Goal: Task Accomplishment & Management: Use online tool/utility

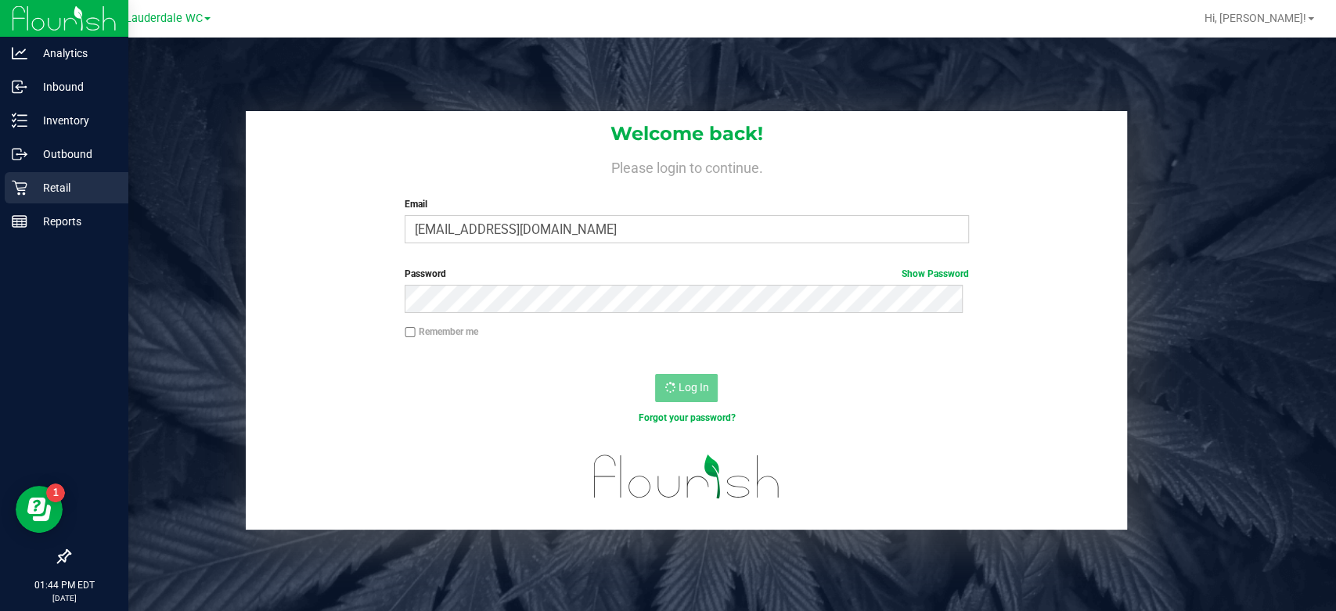
click at [19, 189] on icon at bounding box center [20, 188] width 16 height 16
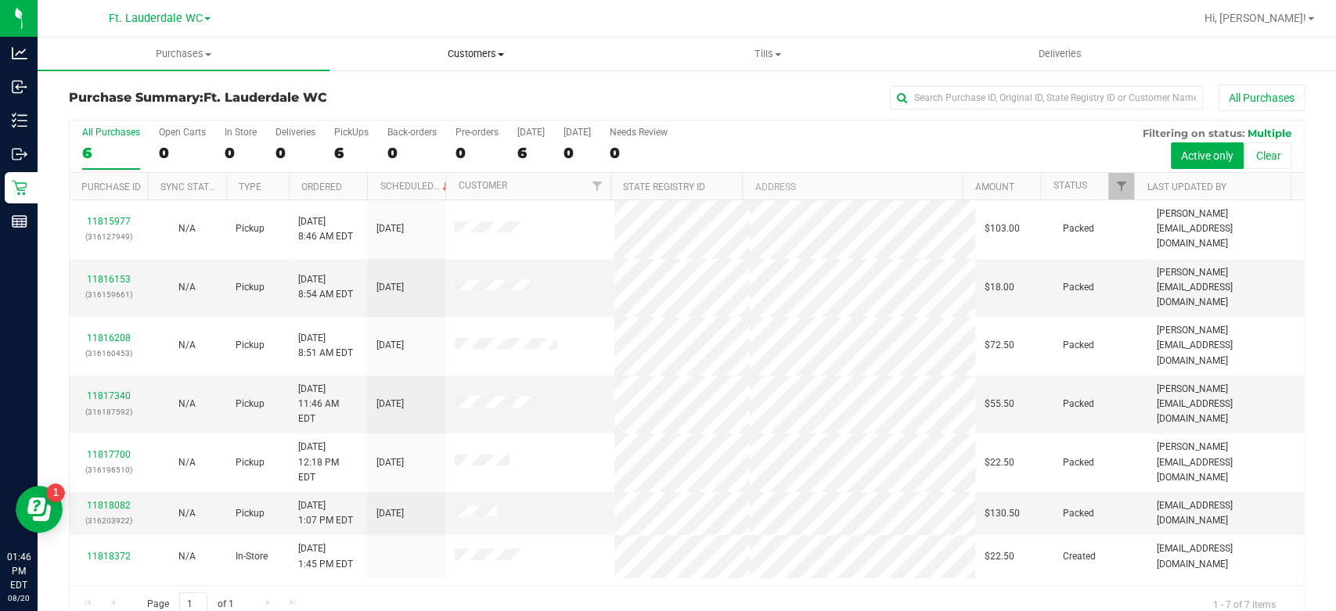
click at [500, 56] on span "Customers" at bounding box center [475, 54] width 290 height 14
click at [477, 90] on li "All customers" at bounding box center [475, 94] width 292 height 19
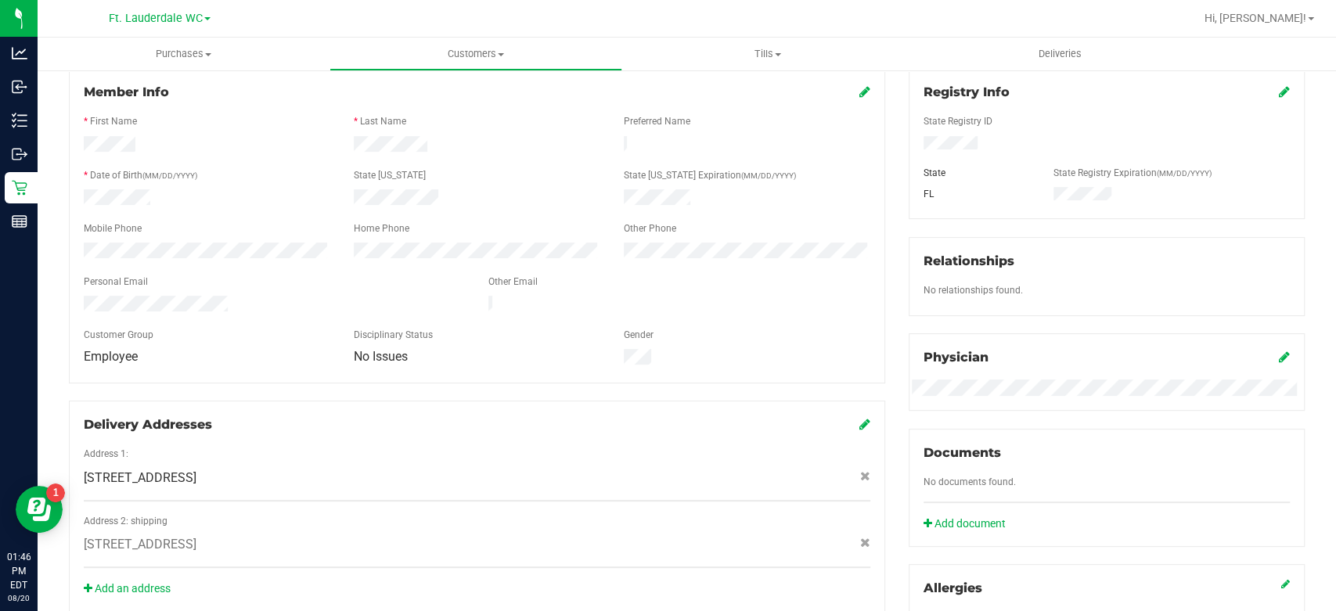
scroll to position [174, 0]
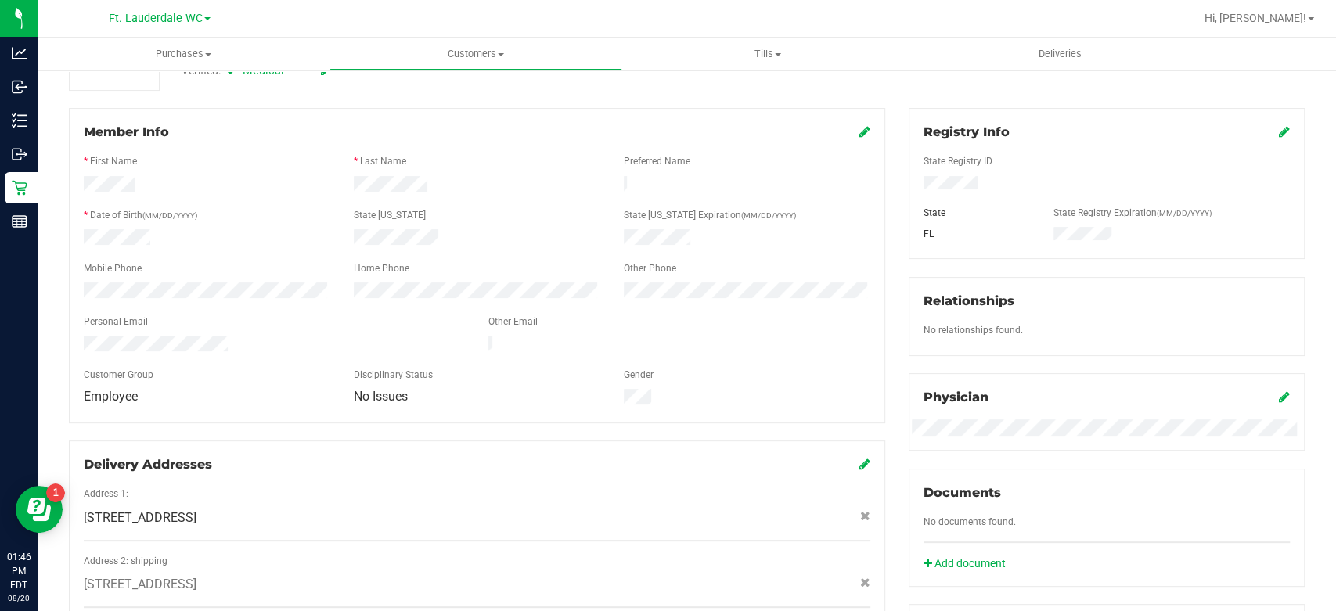
click at [859, 135] on icon at bounding box center [864, 131] width 11 height 13
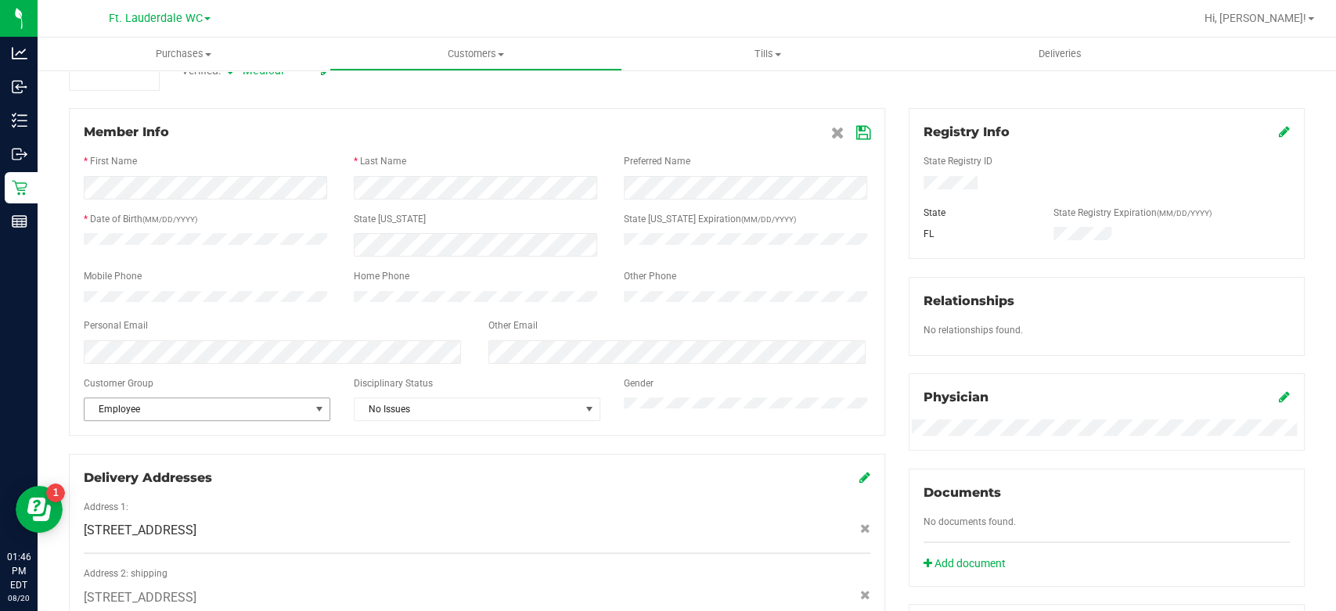
click at [310, 420] on span "select" at bounding box center [320, 409] width 20 height 22
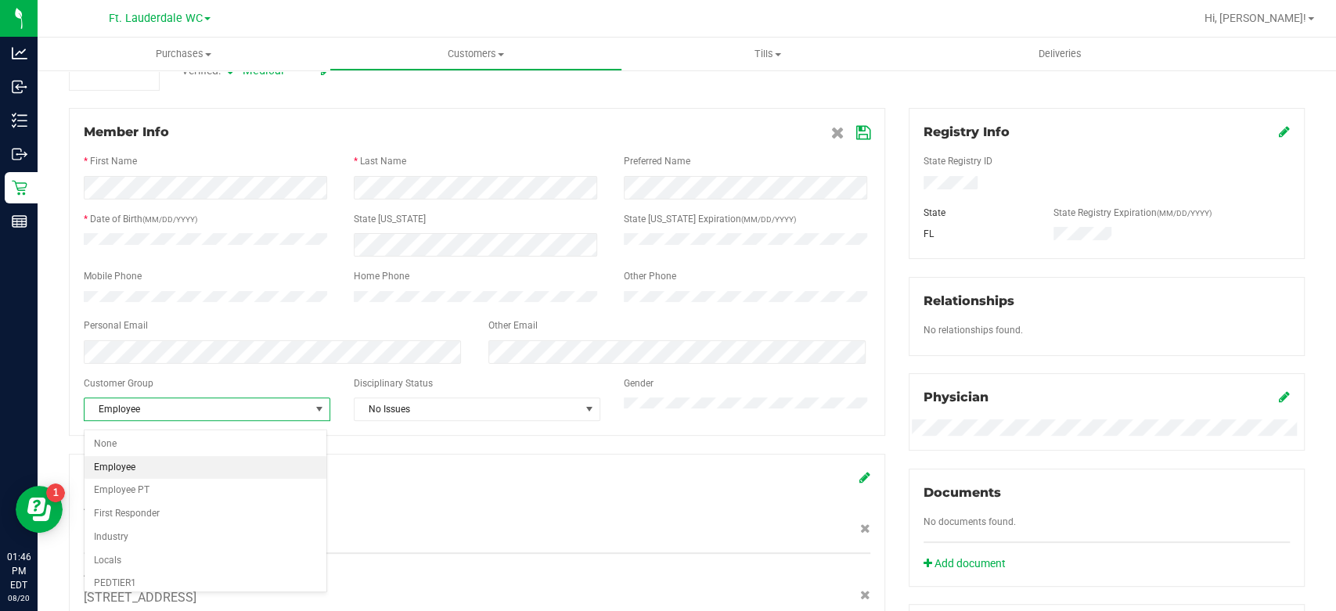
click at [310, 420] on span "select" at bounding box center [320, 409] width 20 height 22
click at [856, 132] on icon at bounding box center [863, 133] width 14 height 13
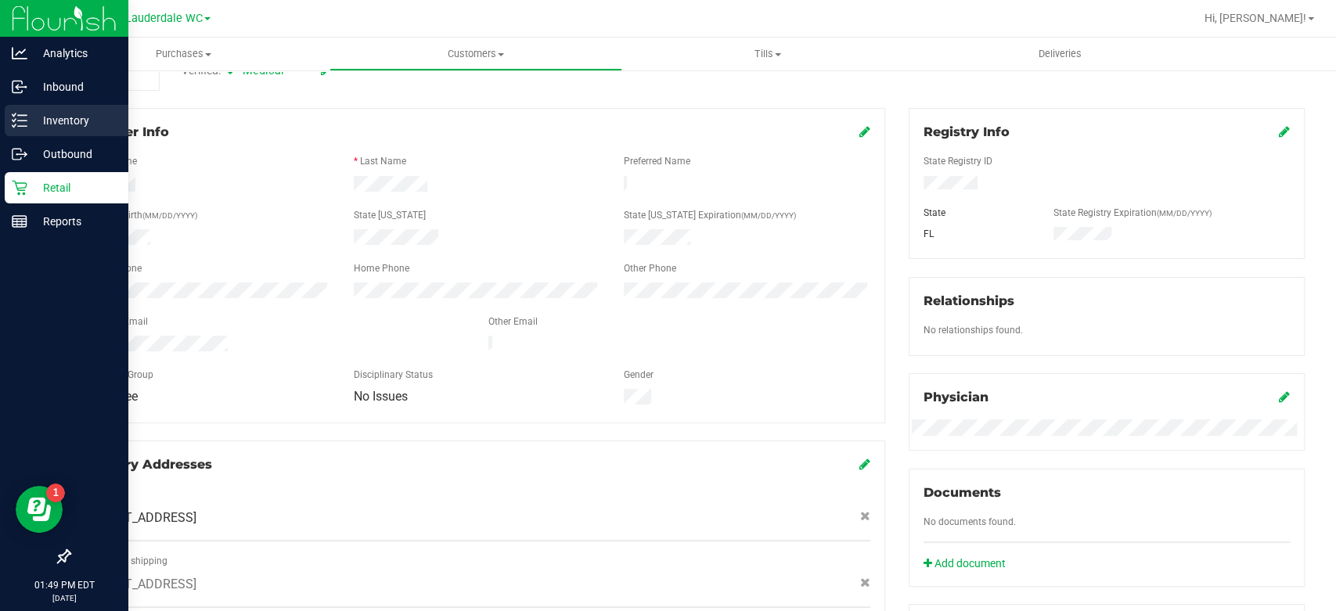
click at [20, 124] on icon at bounding box center [20, 121] width 16 height 16
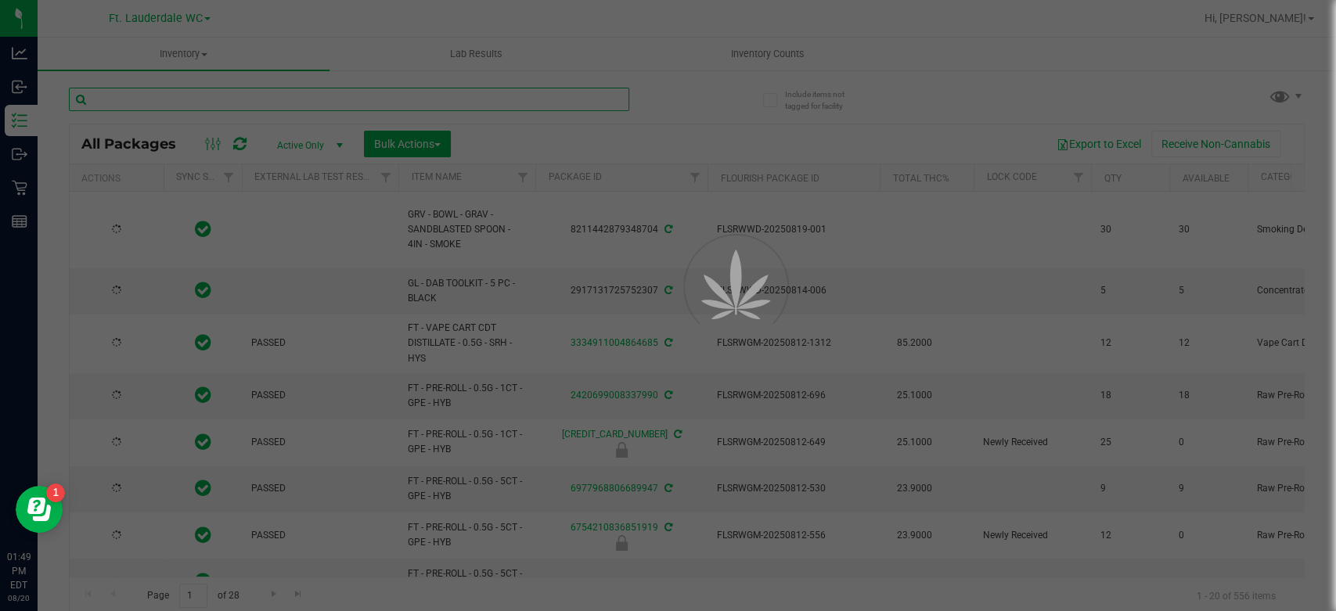
click at [313, 92] on input "text" at bounding box center [349, 99] width 560 height 23
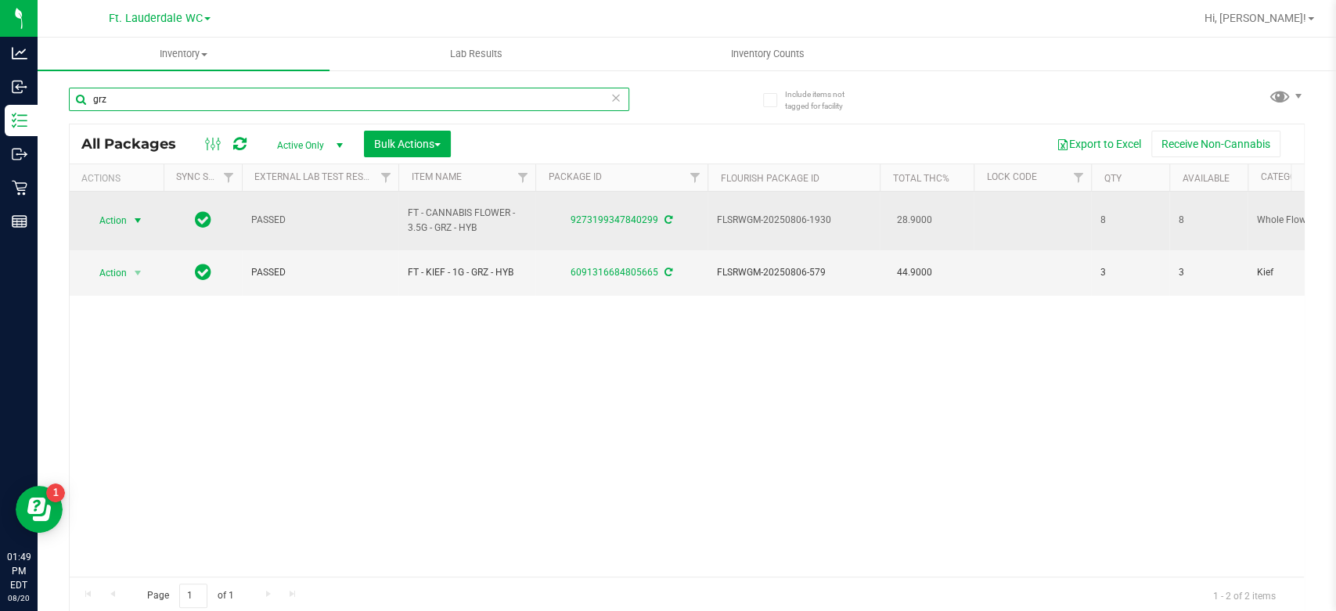
type input "grz"
click at [95, 211] on span "Action" at bounding box center [106, 221] width 42 height 22
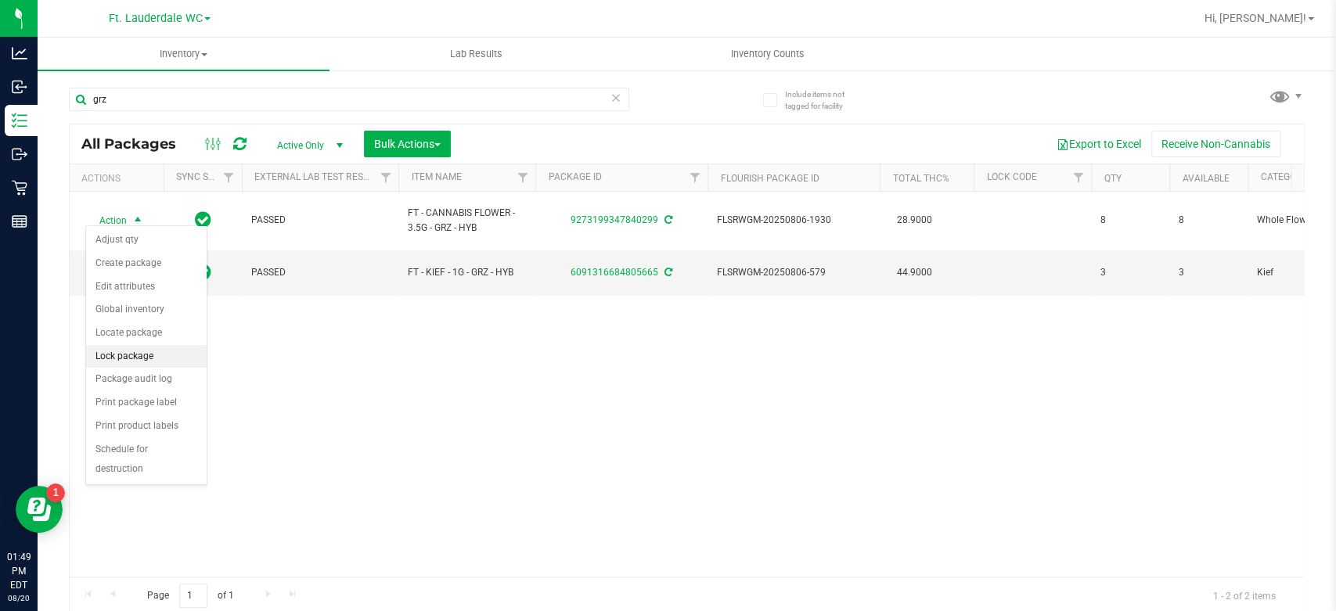
click at [153, 356] on li "Lock package" at bounding box center [146, 356] width 121 height 23
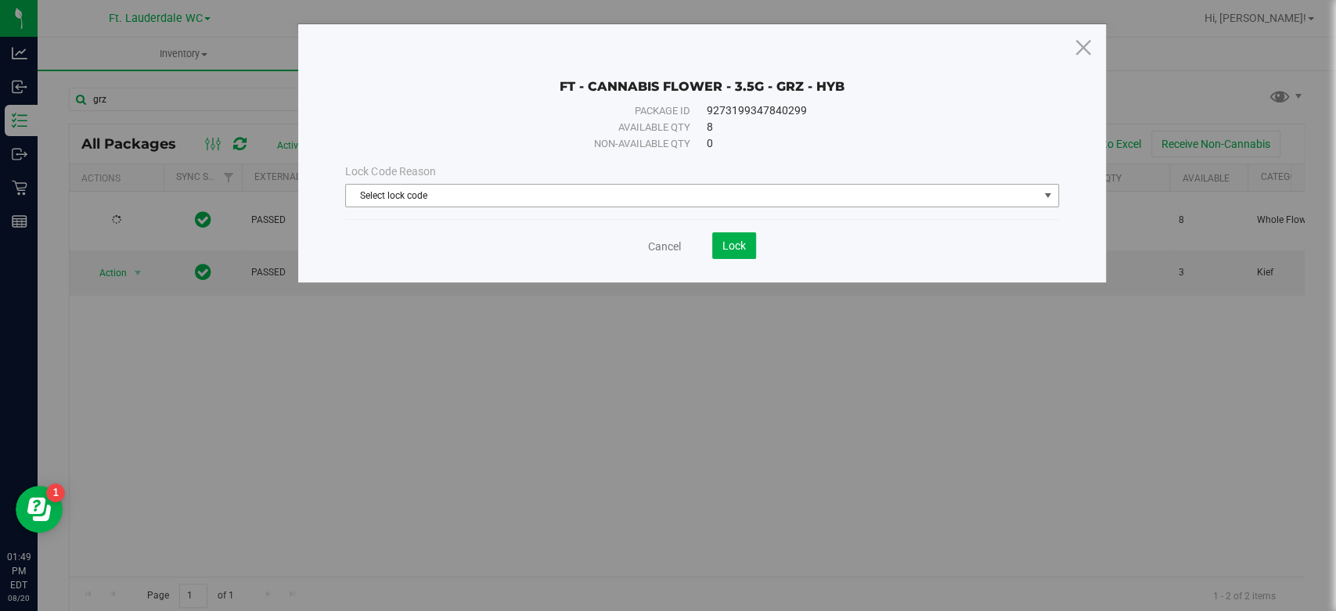
click at [642, 194] on span "Select lock code" at bounding box center [692, 196] width 692 height 22
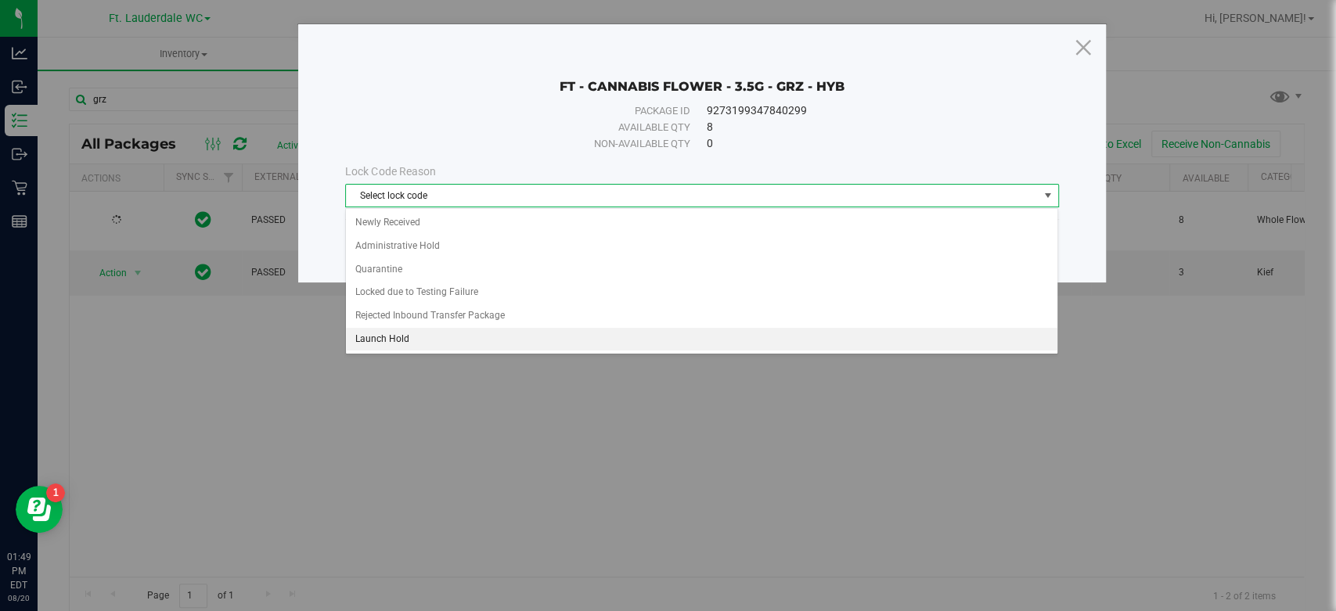
click at [423, 340] on li "Launch Hold" at bounding box center [701, 339] width 711 height 23
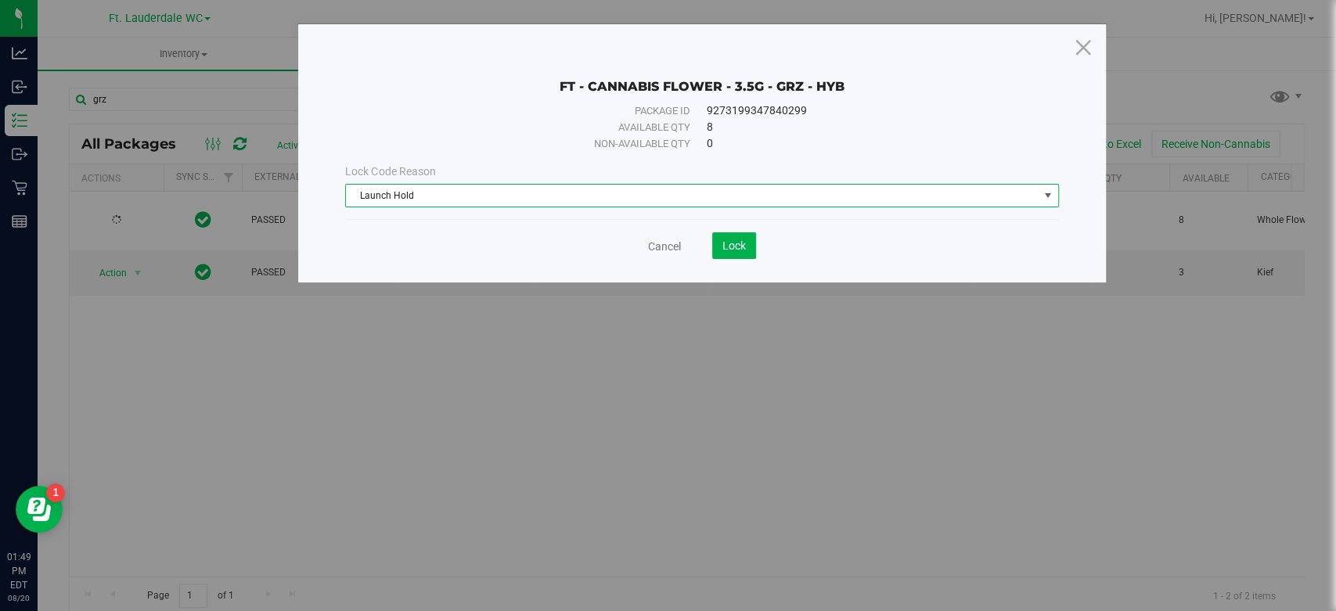
click at [758, 243] on div "Cancel Lock" at bounding box center [701, 245] width 713 height 27
click at [747, 248] on button "Lock" at bounding box center [734, 245] width 44 height 27
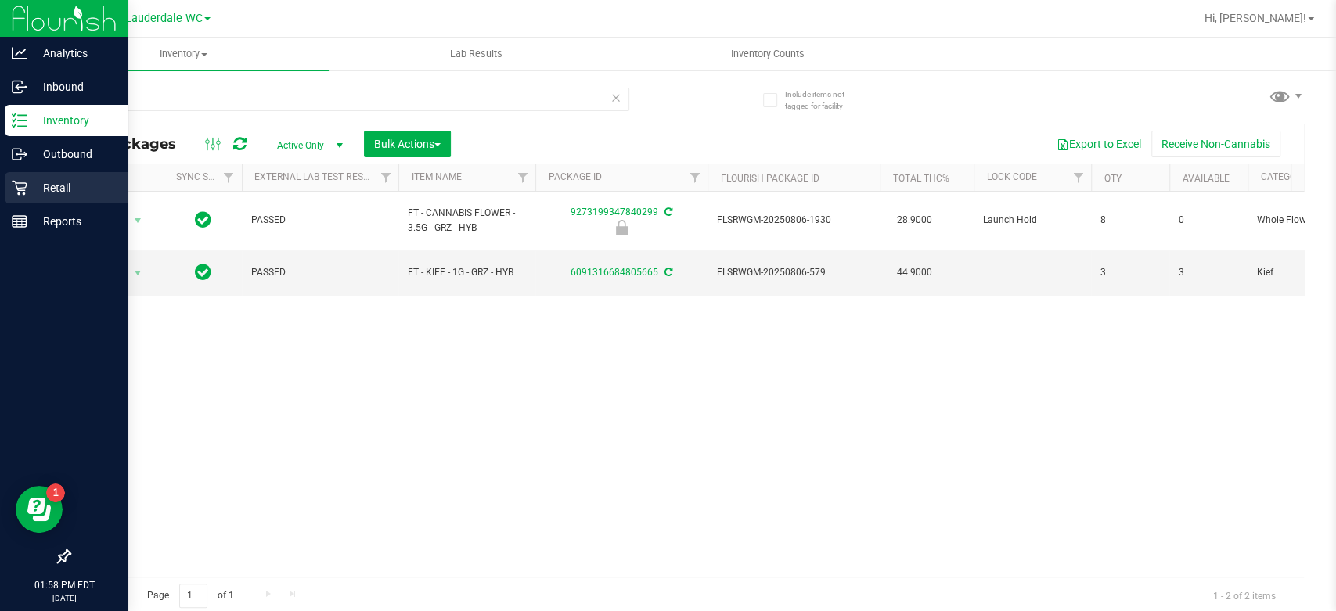
click at [28, 178] on p "Retail" at bounding box center [74, 187] width 94 height 19
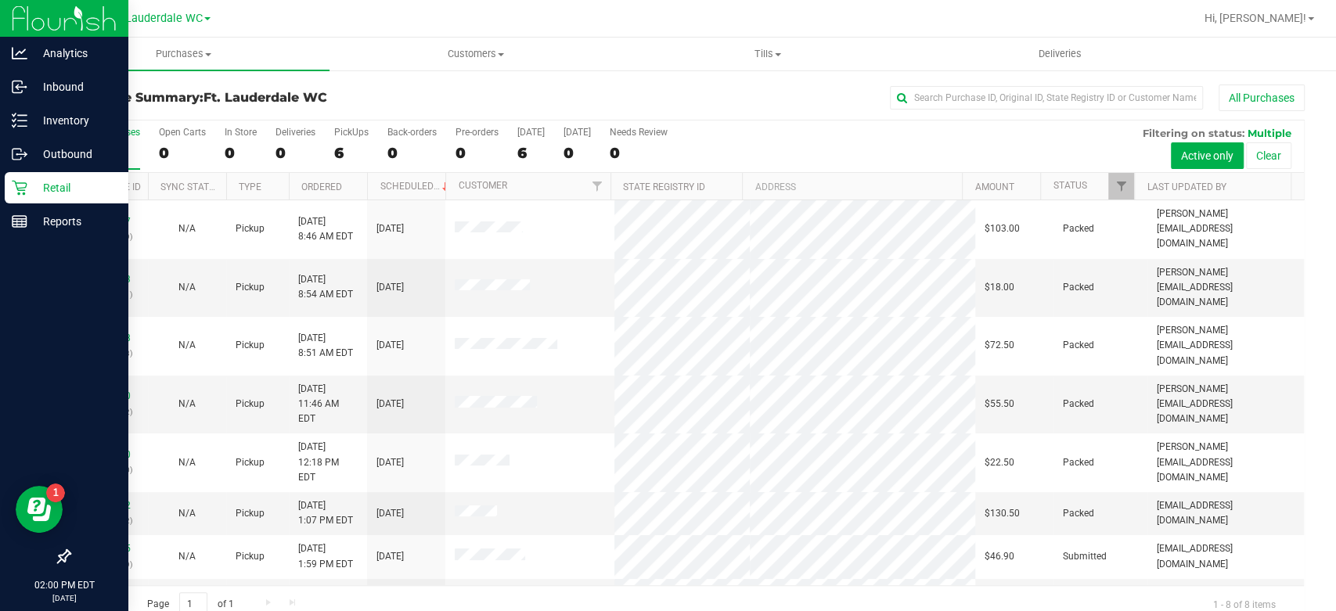
click at [19, 180] on icon at bounding box center [20, 188] width 16 height 16
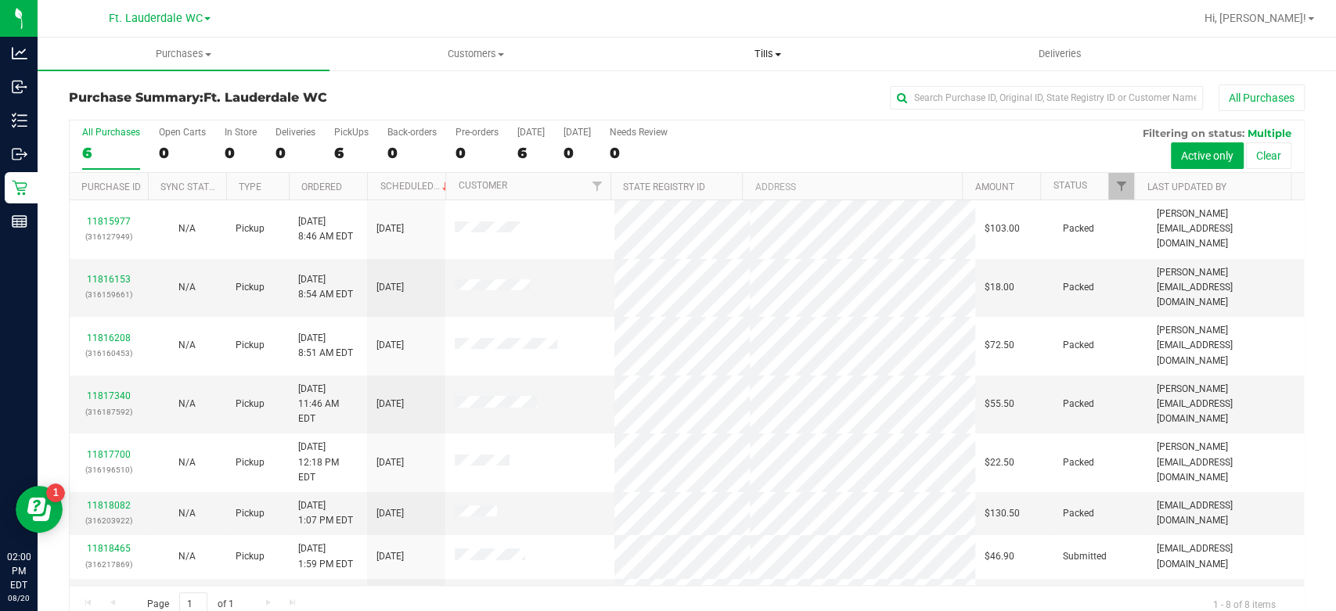
click at [766, 45] on uib-tab-heading "Tills Manage tills Reconcile e-payments" at bounding box center [768, 53] width 290 height 31
click at [745, 92] on li "Manage tills" at bounding box center [768, 94] width 292 height 19
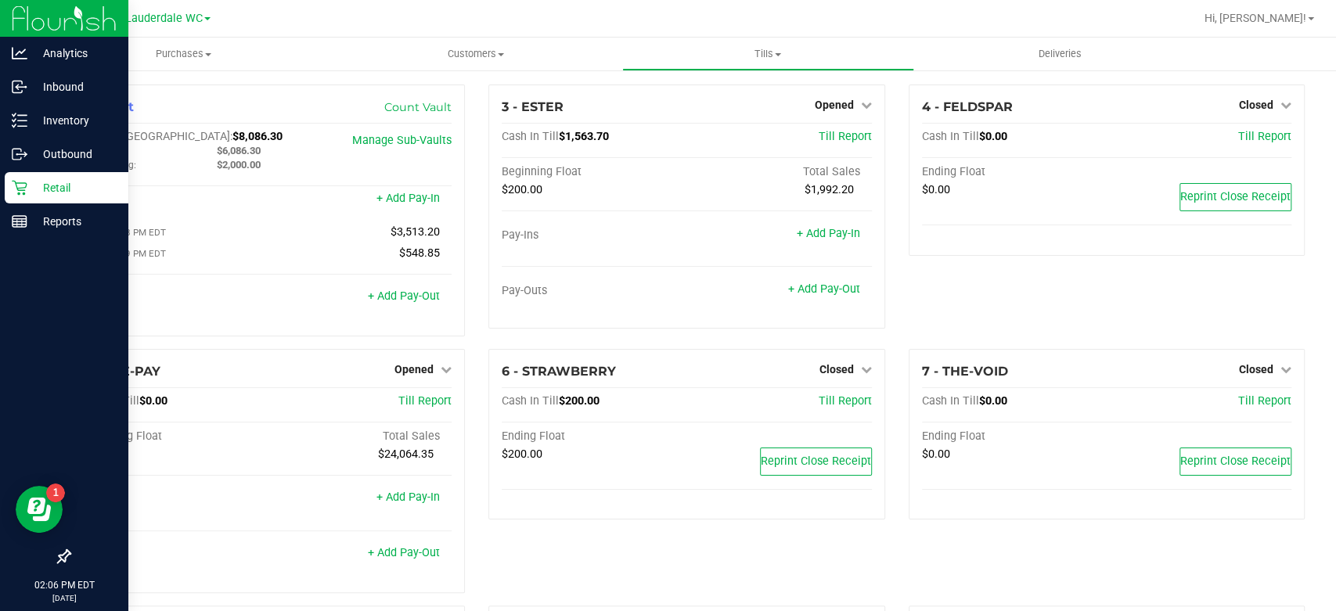
click at [26, 197] on div "Retail" at bounding box center [67, 187] width 124 height 31
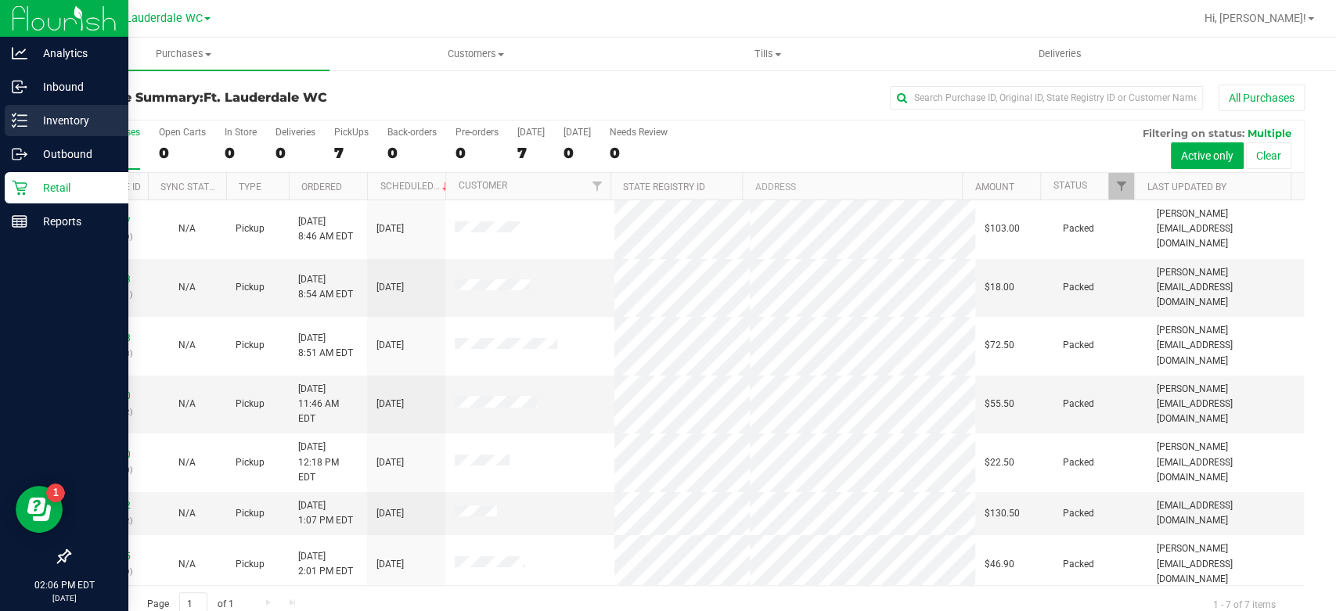
click at [22, 110] on div "Inventory" at bounding box center [67, 120] width 124 height 31
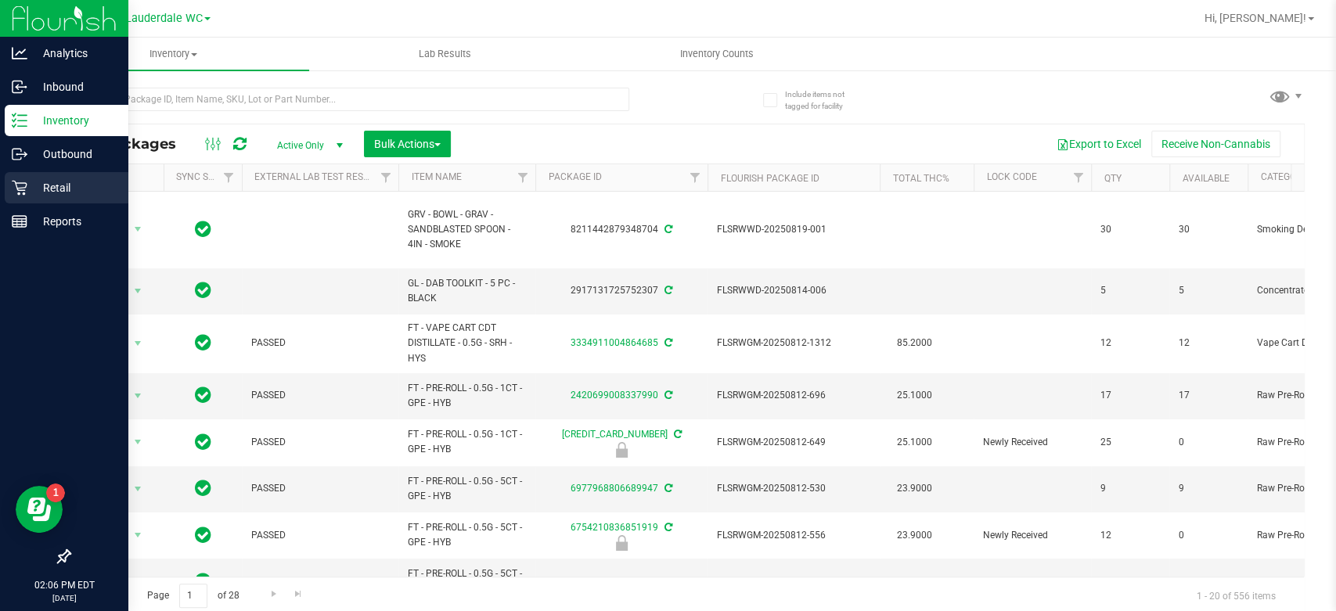
click at [32, 186] on p "Retail" at bounding box center [74, 187] width 94 height 19
